Goal: Task Accomplishment & Management: Manage account settings

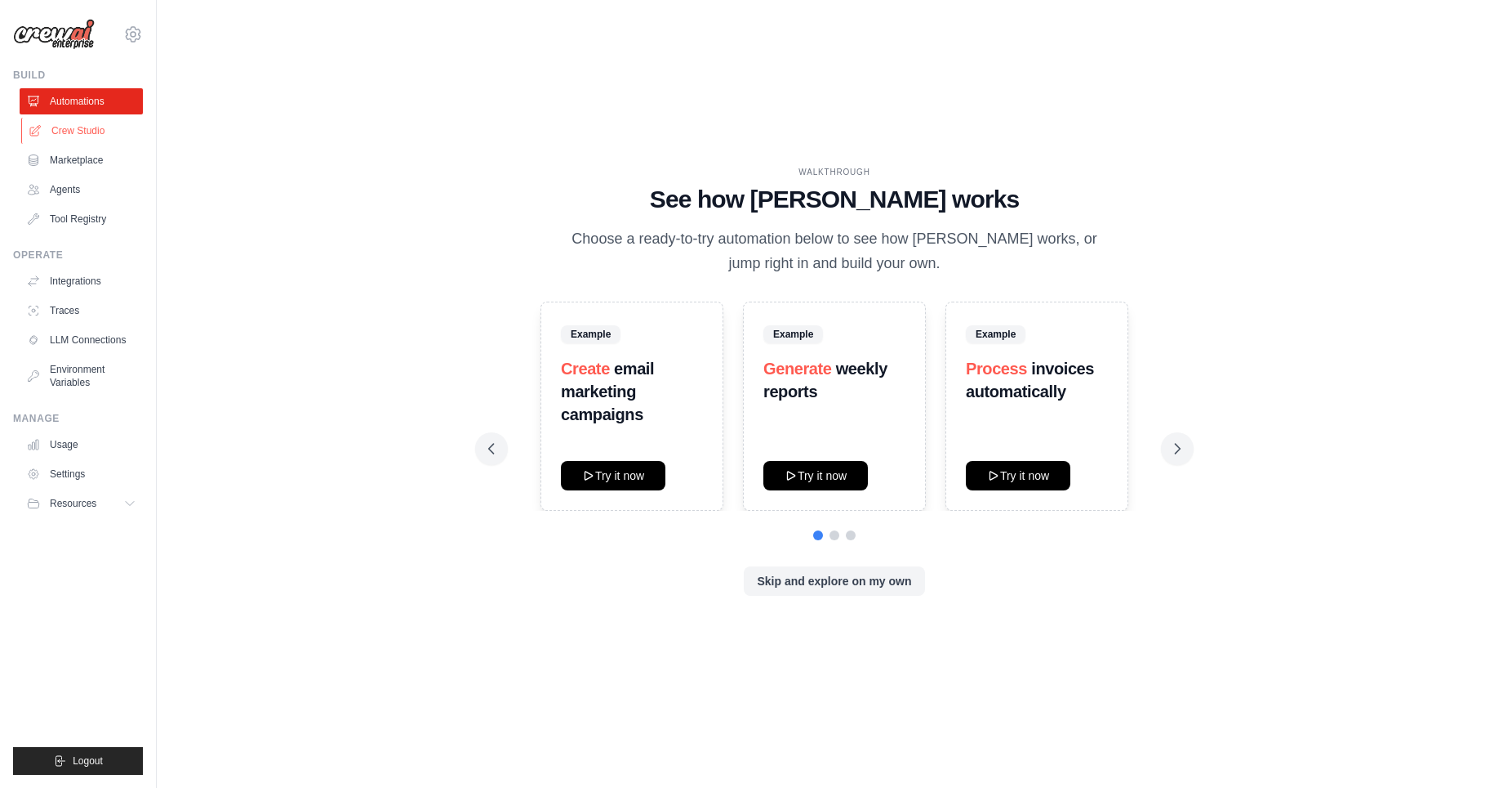
click at [74, 127] on link "Crew Studio" at bounding box center [83, 130] width 124 height 26
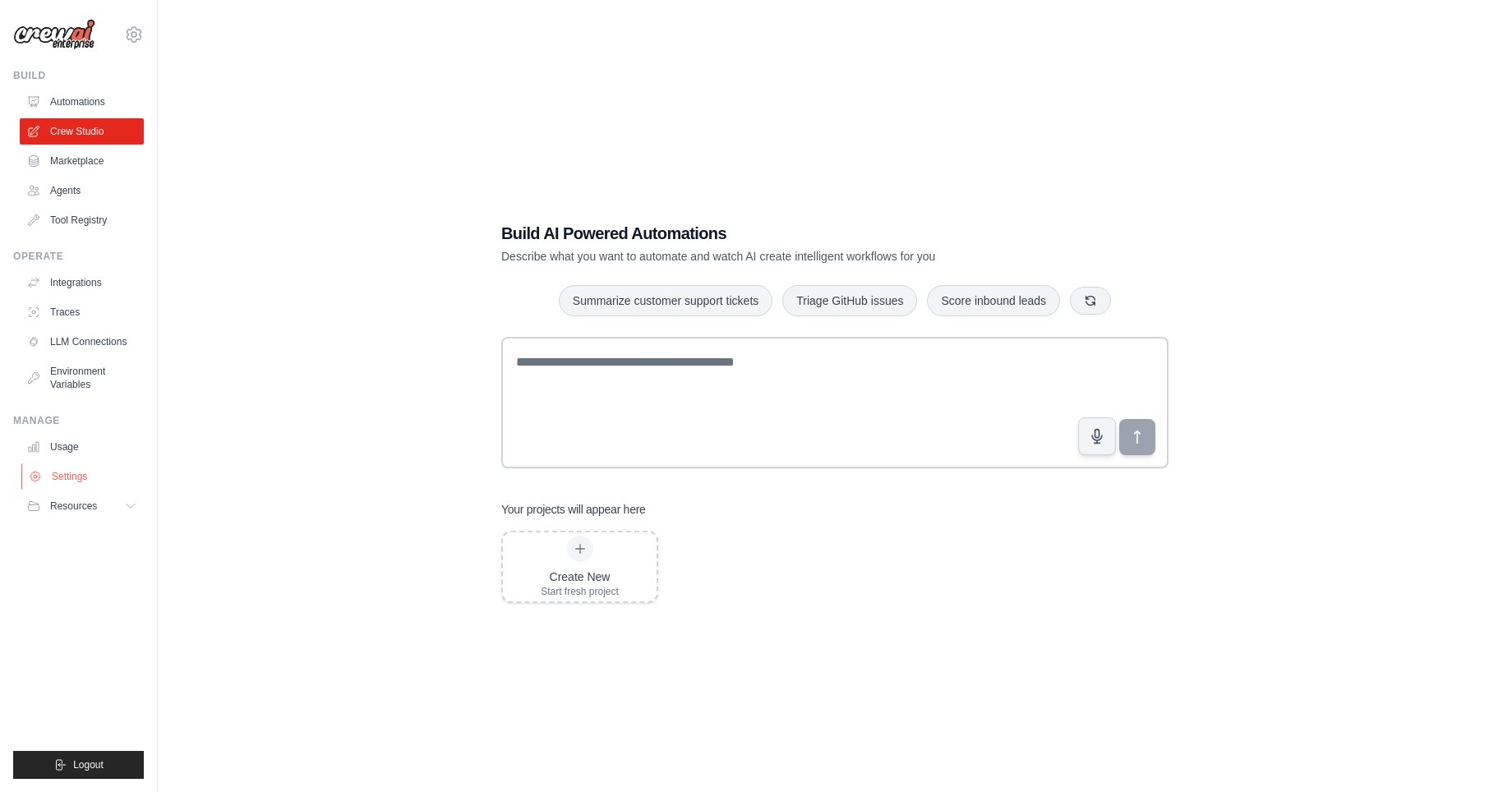
click at [71, 480] on link "Settings" at bounding box center [83, 476] width 124 height 27
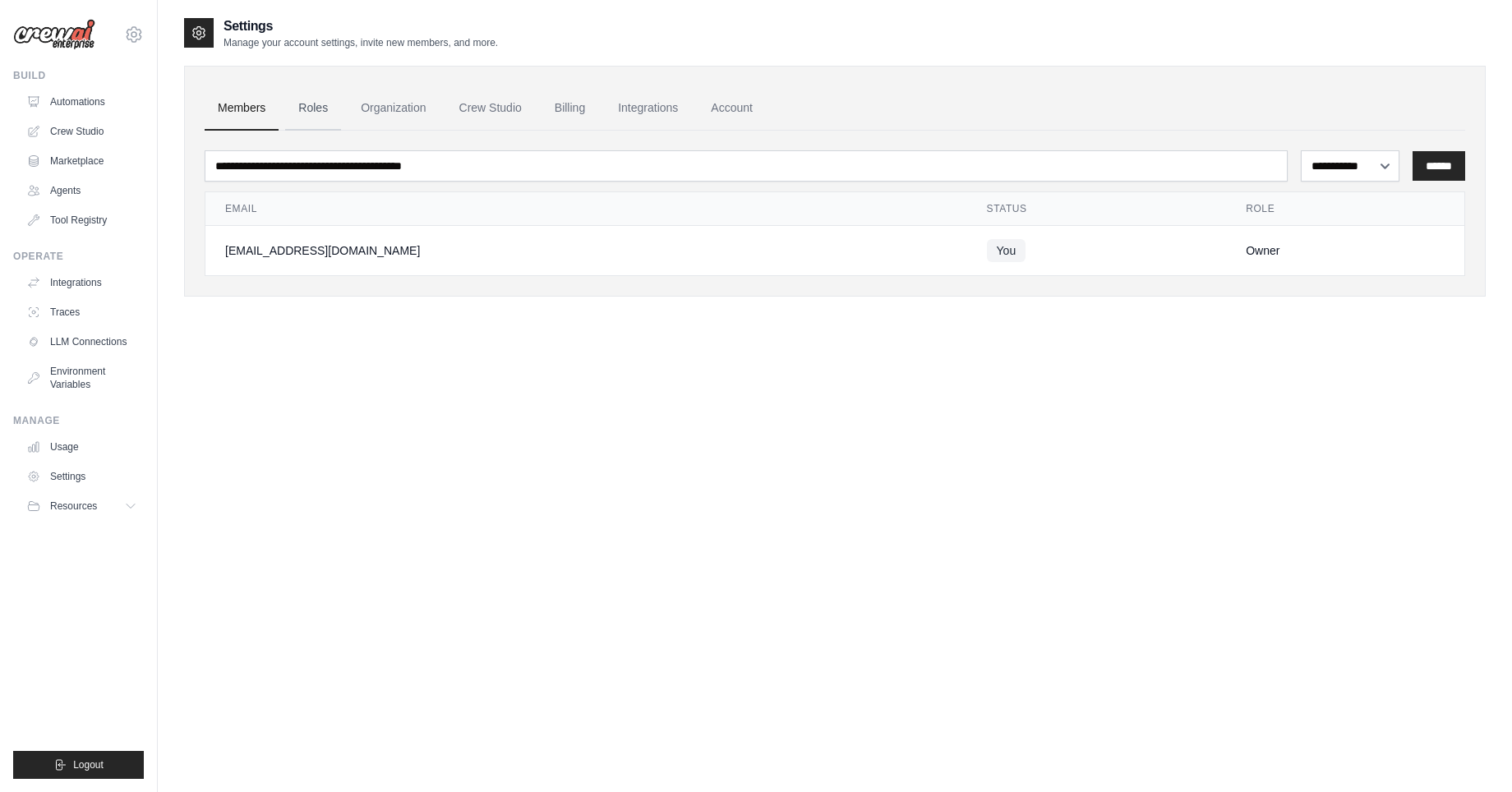
click at [318, 108] on link "Roles" at bounding box center [312, 109] width 56 height 45
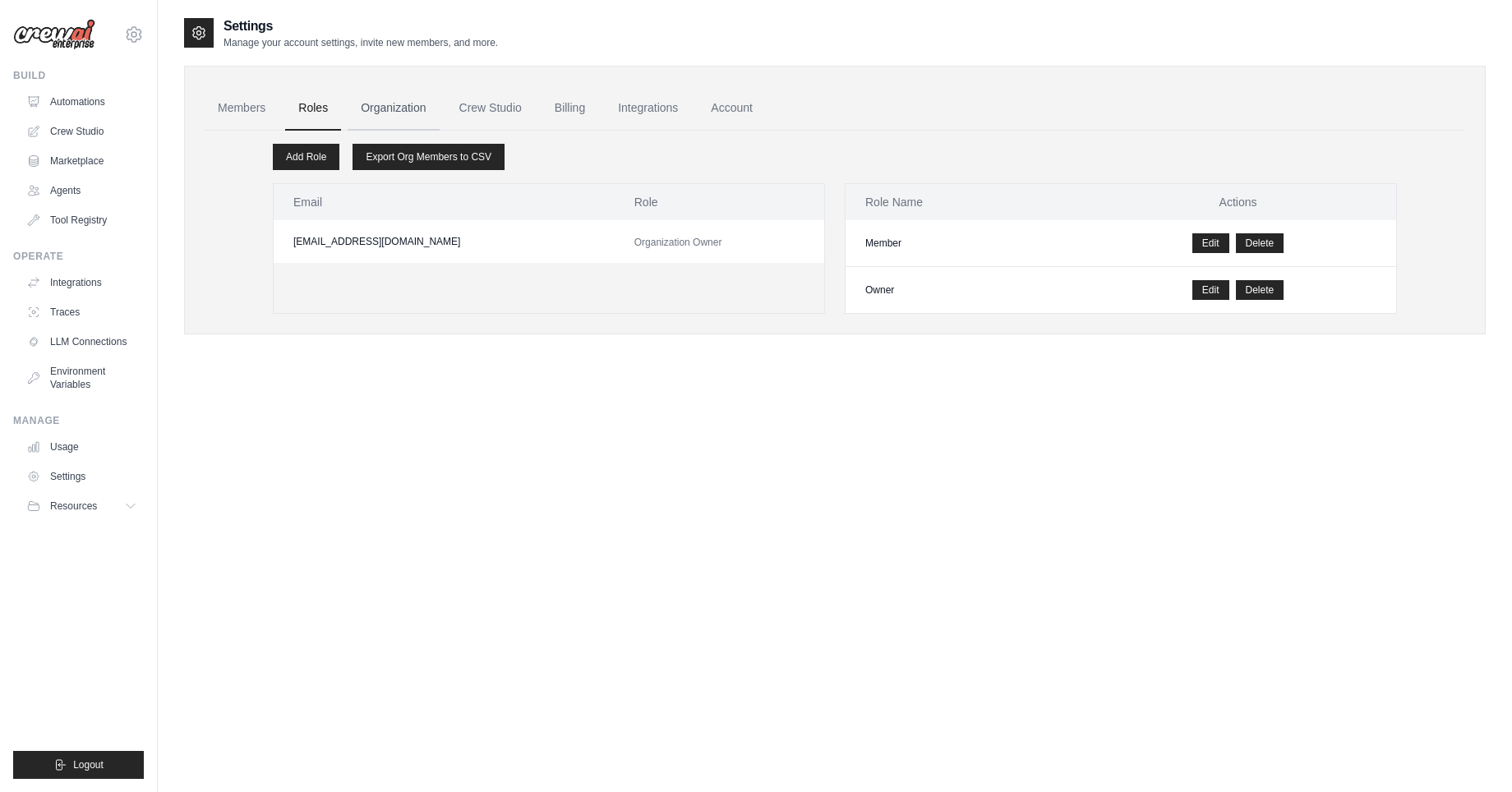
click at [399, 113] on link "Organization" at bounding box center [393, 109] width 91 height 45
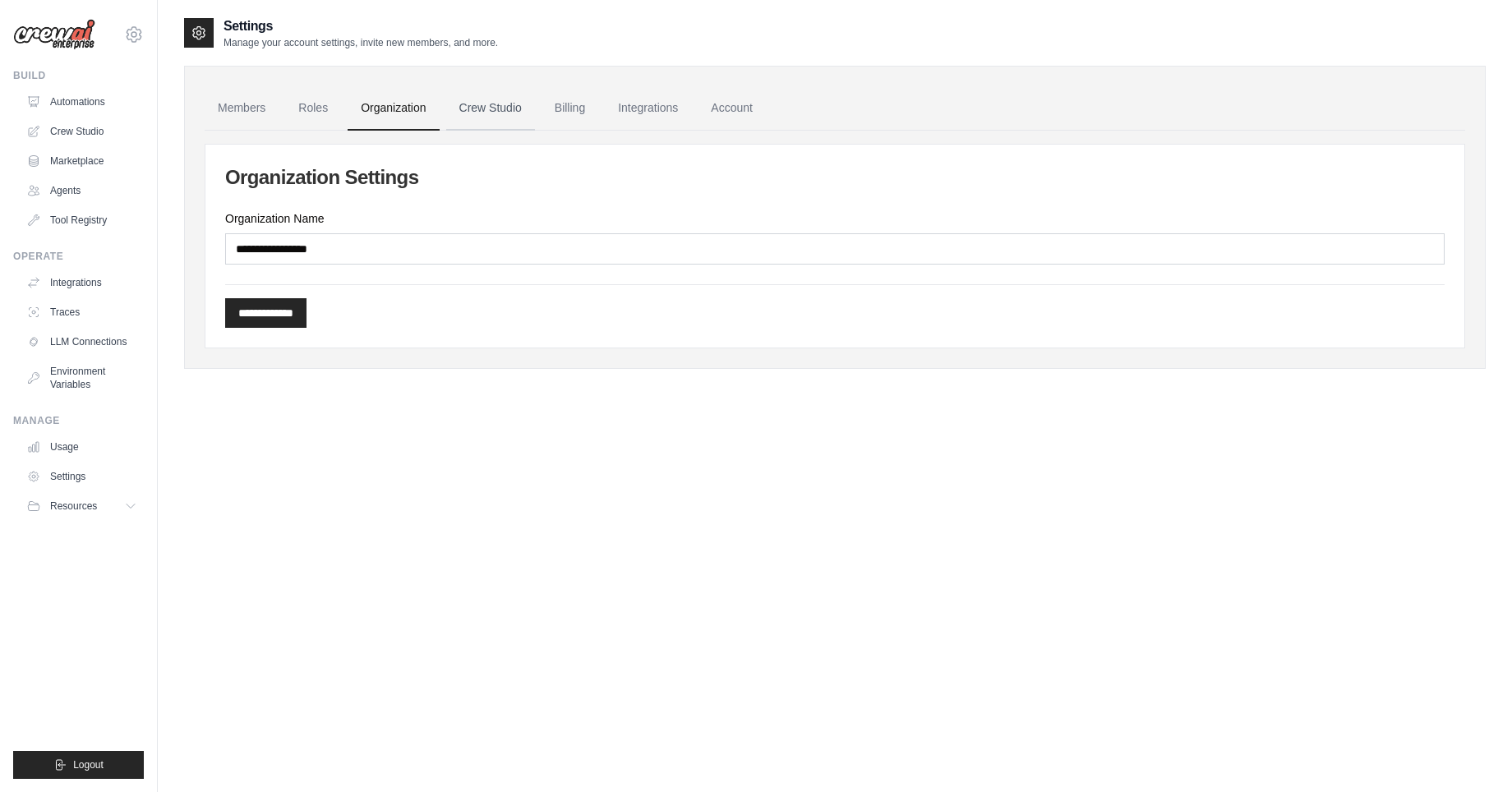
click at [472, 110] on link "Crew Studio" at bounding box center [490, 109] width 88 height 45
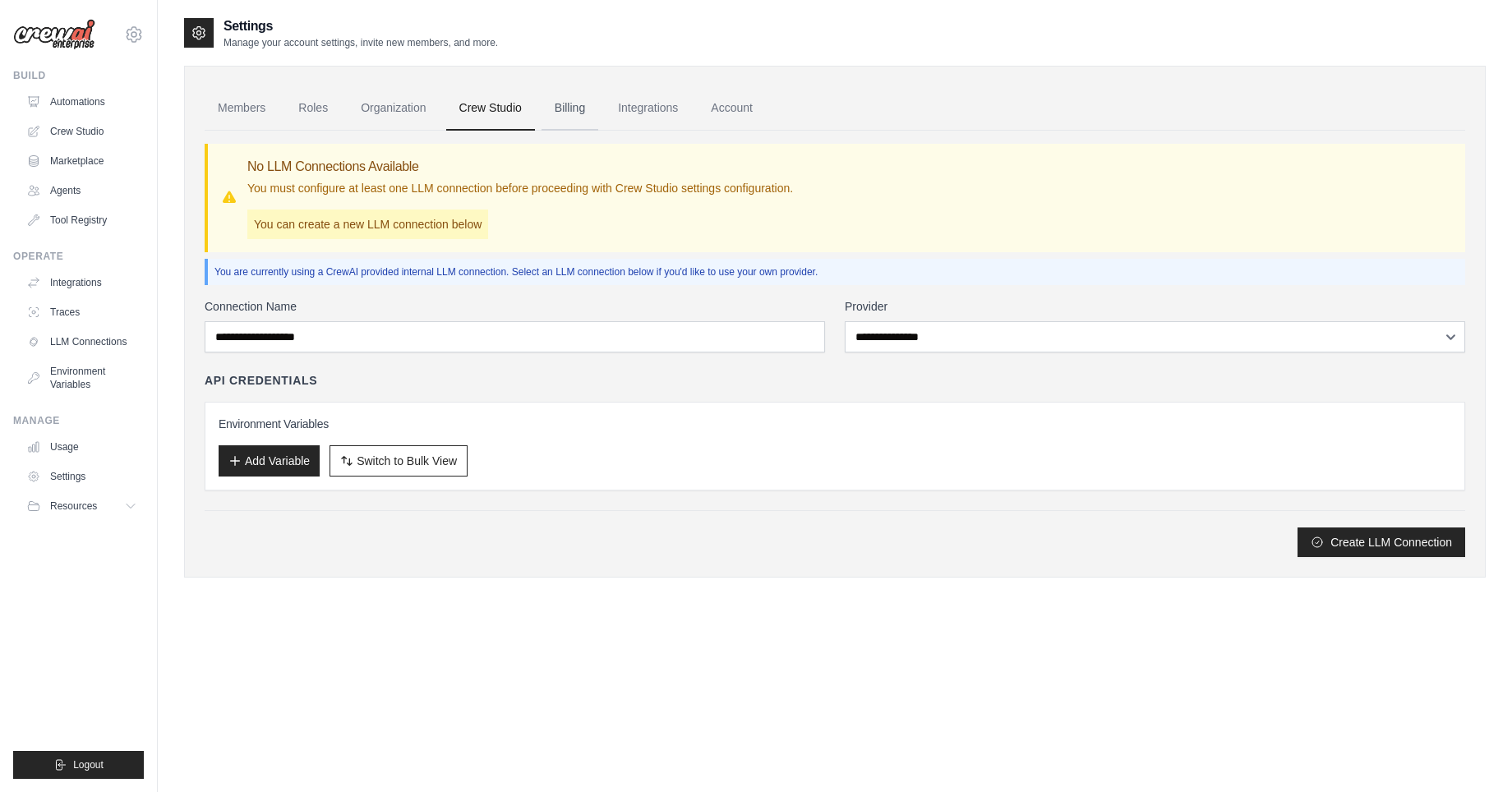
click at [565, 112] on link "Billing" at bounding box center [569, 109] width 57 height 45
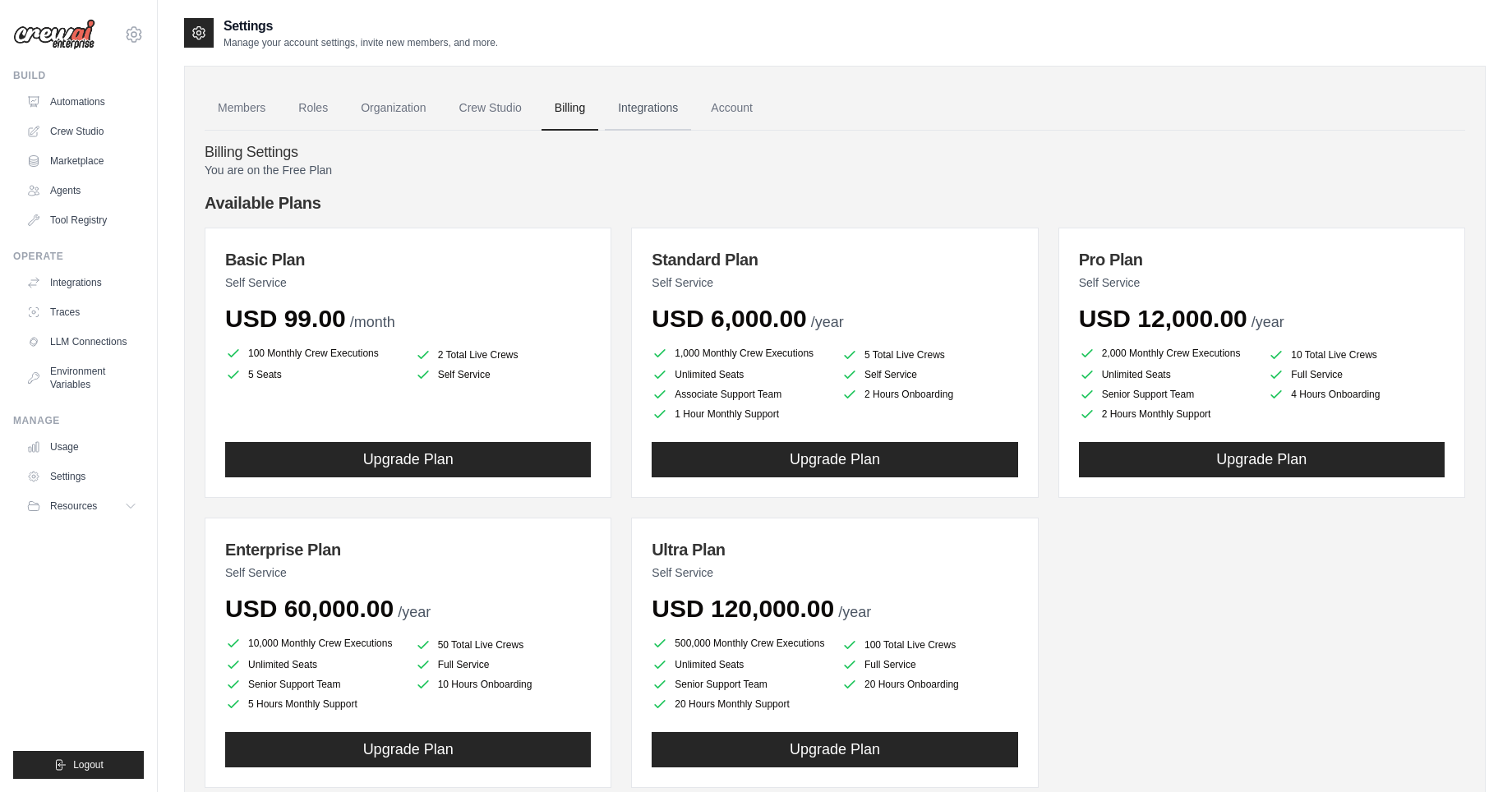
click at [629, 108] on link "Integrations" at bounding box center [648, 109] width 87 height 45
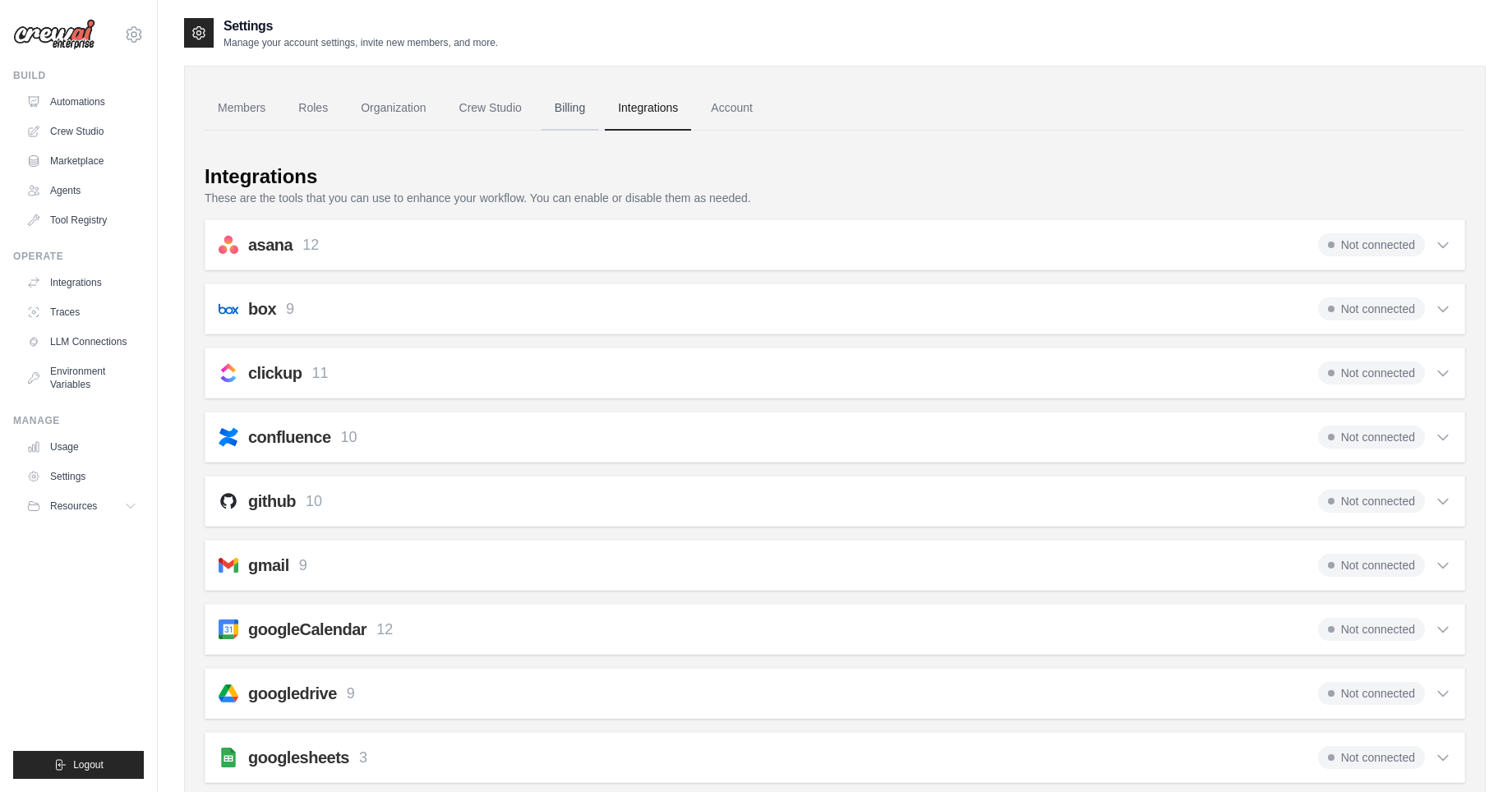
click at [593, 113] on link "Billing" at bounding box center [569, 109] width 57 height 45
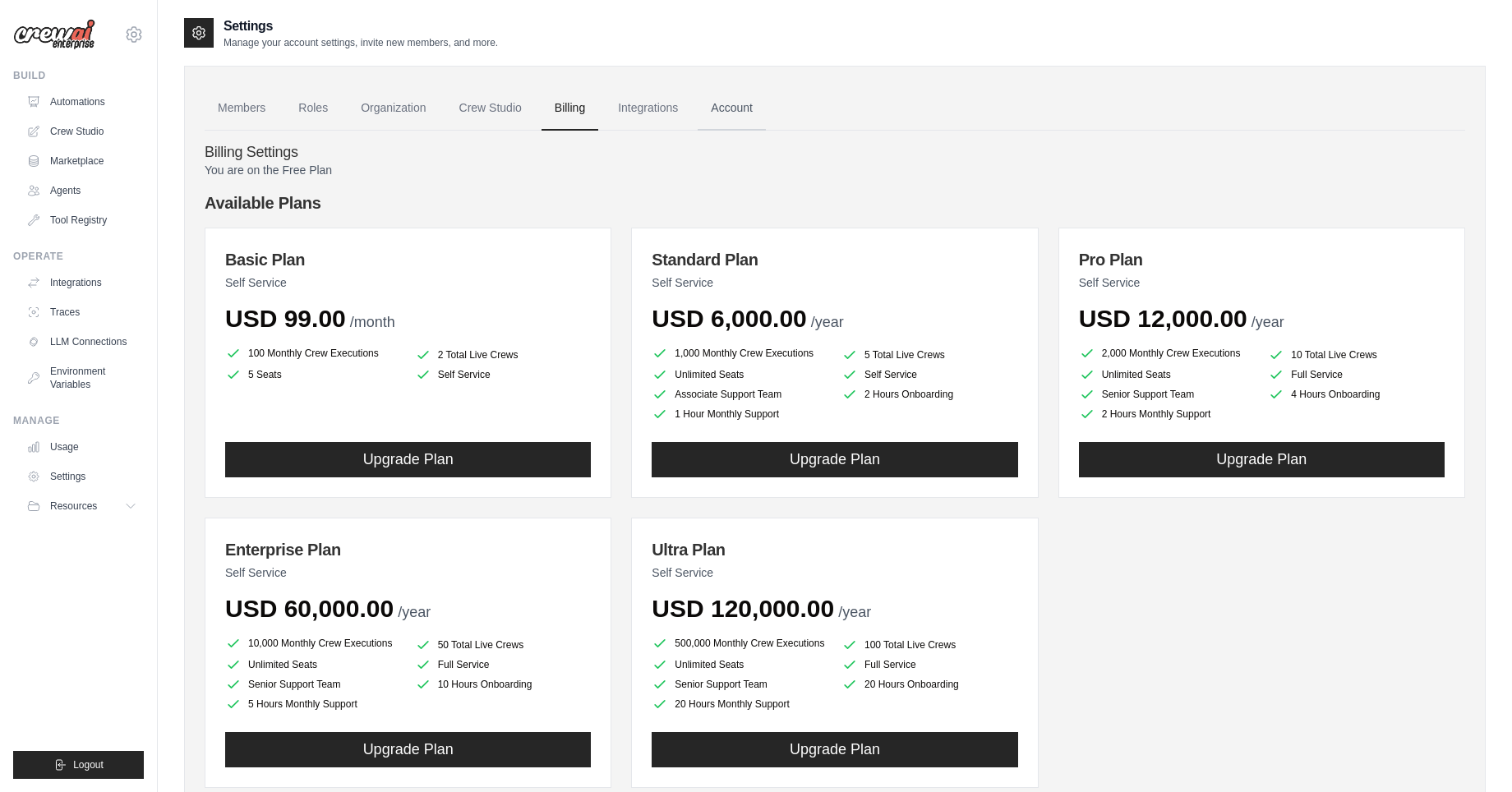
click at [720, 110] on link "Account" at bounding box center [732, 109] width 69 height 45
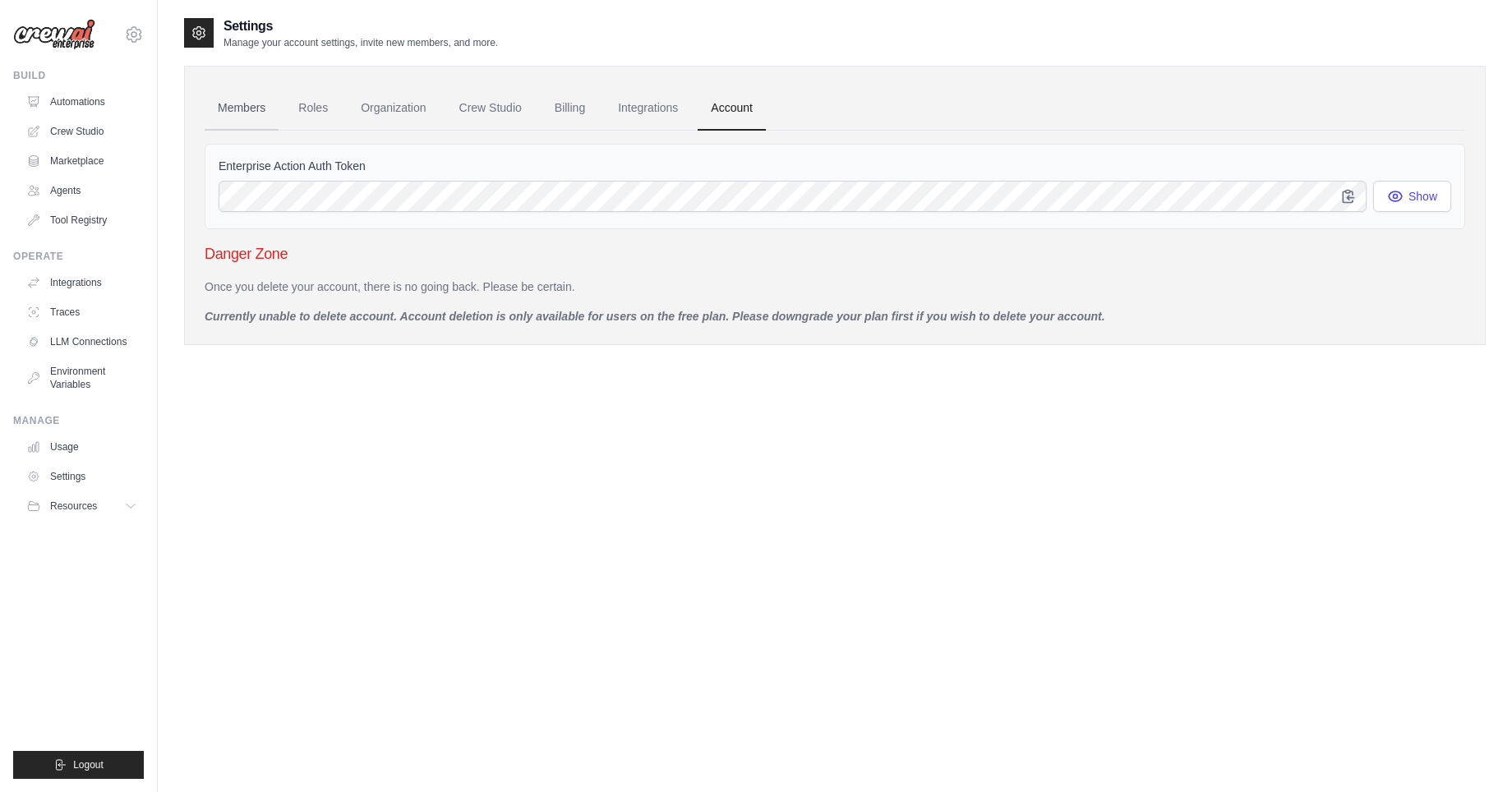
click at [227, 105] on link "Members" at bounding box center [242, 109] width 74 height 45
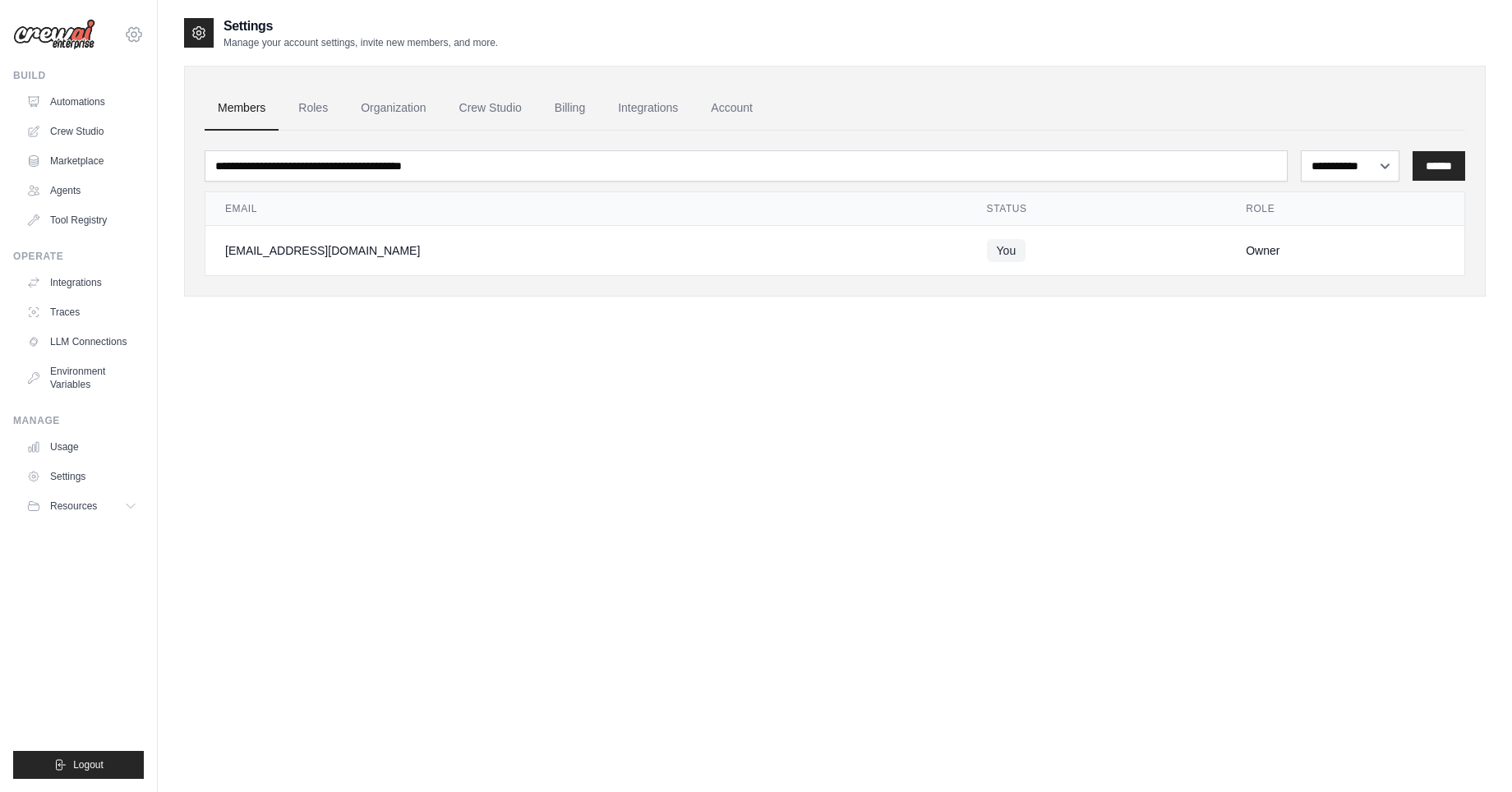
click at [136, 33] on icon at bounding box center [134, 34] width 20 height 20
click at [136, 39] on icon at bounding box center [134, 34] width 15 height 14
